Goal: Find specific fact: Find specific fact

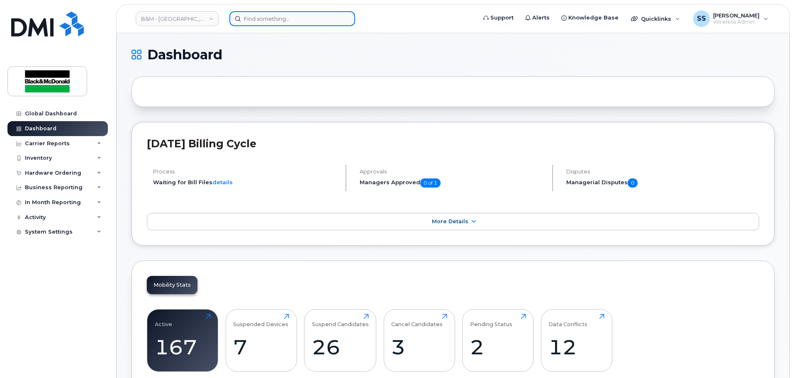
click at [263, 15] on input at bounding box center [292, 18] width 126 height 15
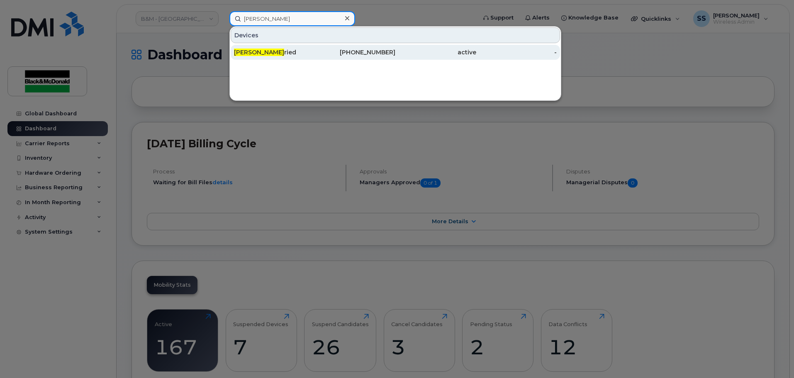
type input "Caley Seef"
click at [276, 46] on div "Caley Seef ried" at bounding box center [274, 52] width 81 height 15
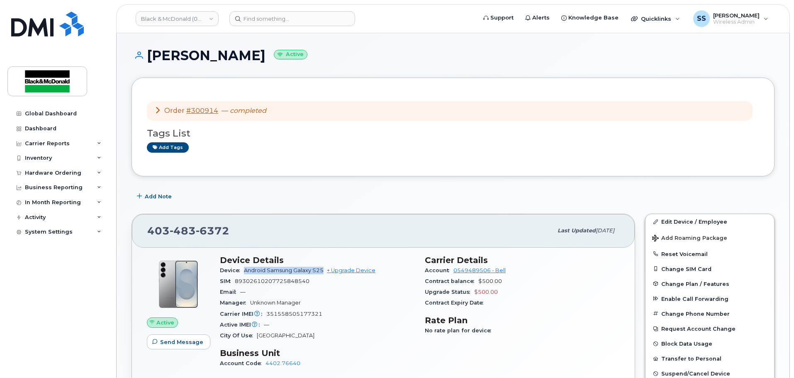
drag, startPoint x: 244, startPoint y: 271, endPoint x: 320, endPoint y: 270, distance: 76.4
click at [324, 270] on div "Device Android Samsung Galaxy S25 + Upgrade Device" at bounding box center [317, 270] width 195 height 11
click at [311, 329] on div "Active IMEI Active IMEI is refreshed daily with a delay of up to 48 hours follo…" at bounding box center [317, 325] width 195 height 11
drag, startPoint x: 325, startPoint y: 314, endPoint x: 268, endPoint y: 313, distance: 56.9
click at [268, 313] on div "Carrier IMEI Carrier IMEI is reported during the last billing cycle or change o…" at bounding box center [317, 314] width 195 height 11
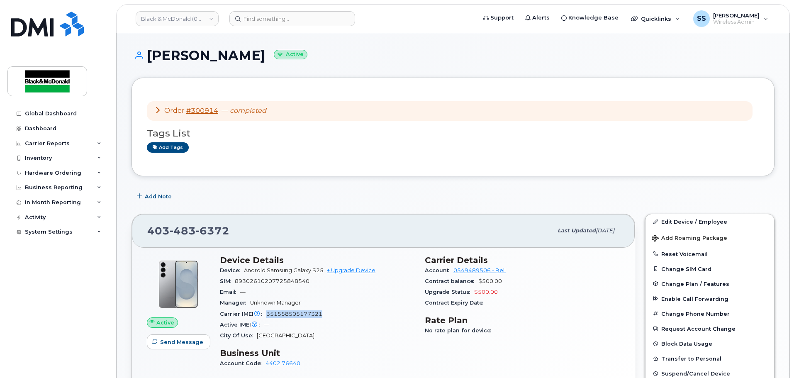
copy span "351558505177321"
